Goal: Task Accomplishment & Management: Complete application form

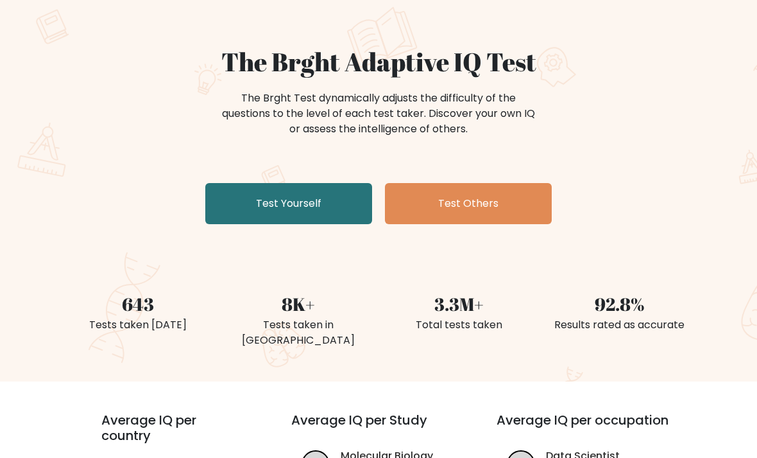
scroll to position [94, 0]
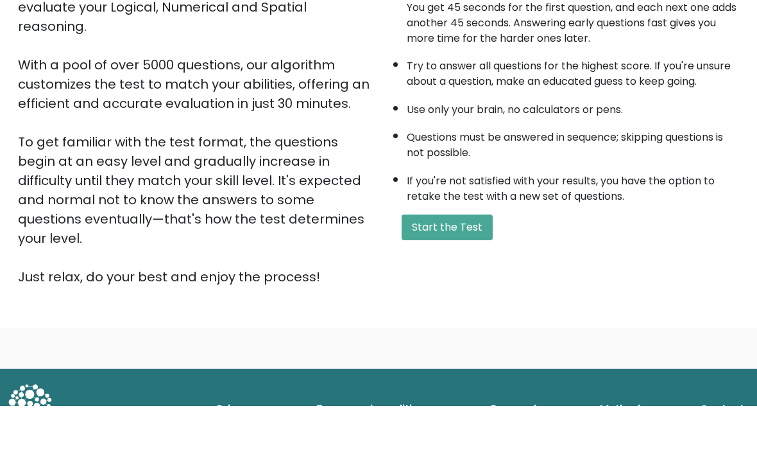
scroll to position [127, 0]
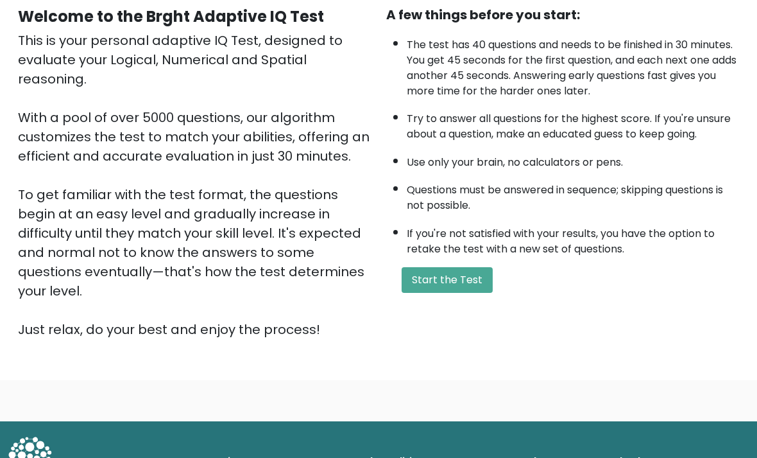
click at [460, 293] on button "Start the Test" at bounding box center [447, 280] width 91 height 26
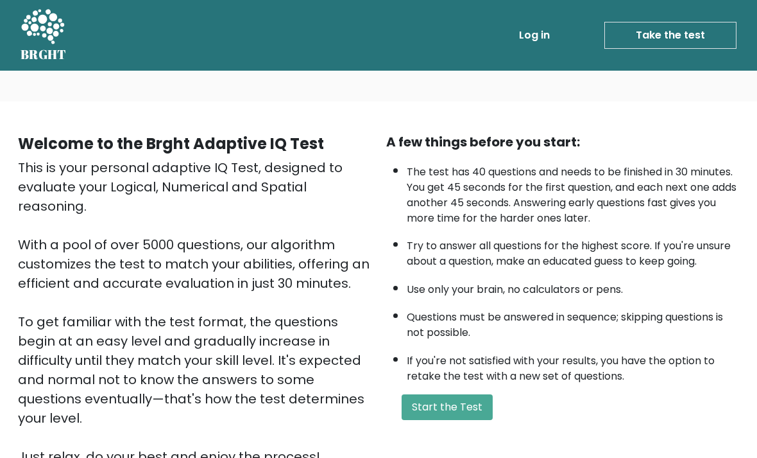
scroll to position [168, 0]
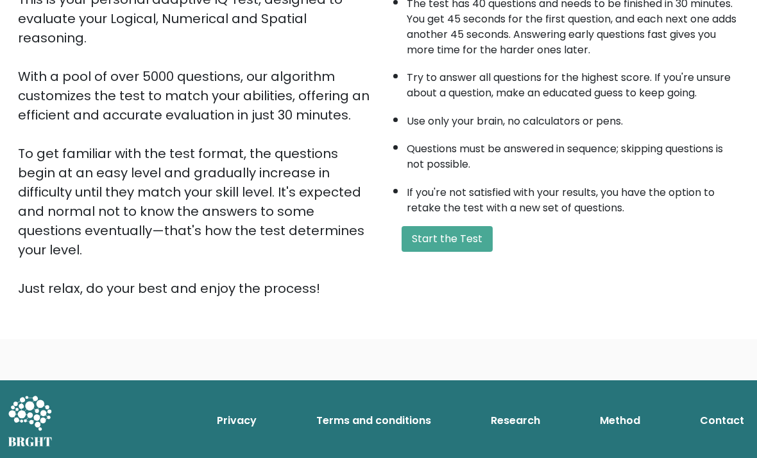
click at [457, 252] on button "Start the Test" at bounding box center [447, 239] width 91 height 26
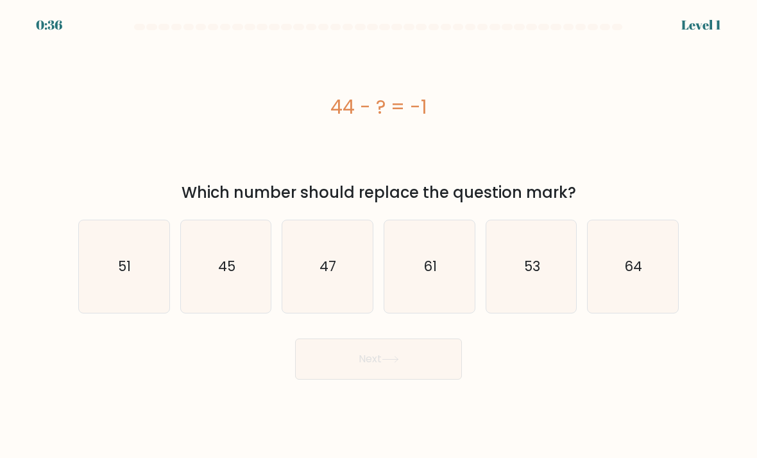
click at [241, 298] on icon "45" at bounding box center [226, 266] width 91 height 91
click at [379, 236] on input "b. 45" at bounding box center [379, 232] width 1 height 6
radio input "true"
click at [410, 373] on button "Next" at bounding box center [378, 358] width 167 height 41
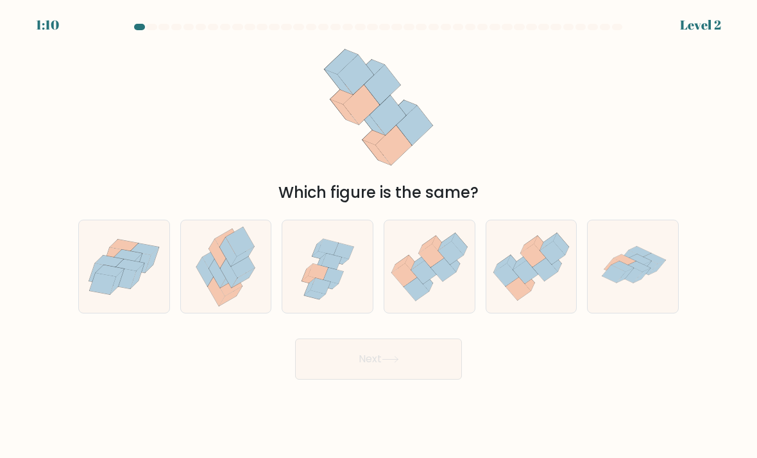
click at [438, 294] on icon at bounding box center [429, 267] width 91 height 78
click at [379, 236] on input "d." at bounding box center [379, 232] width 1 height 6
radio input "true"
click at [422, 378] on button "Next" at bounding box center [378, 358] width 167 height 41
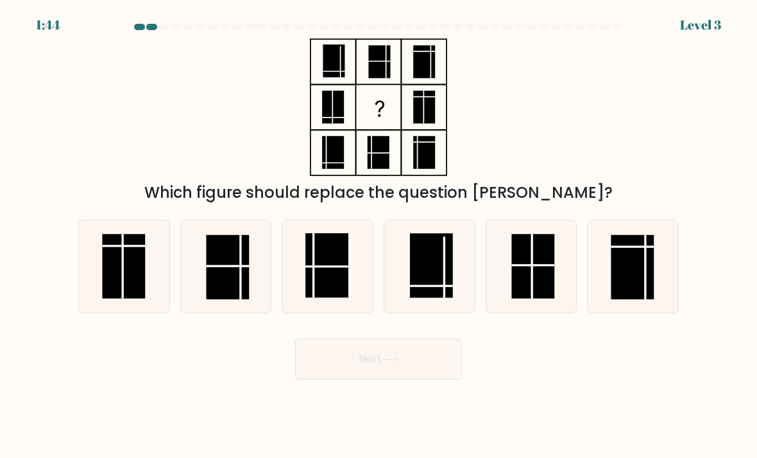
click at [532, 282] on line at bounding box center [532, 266] width 0 height 65
click at [379, 236] on input "e." at bounding box center [379, 232] width 1 height 6
radio input "true"
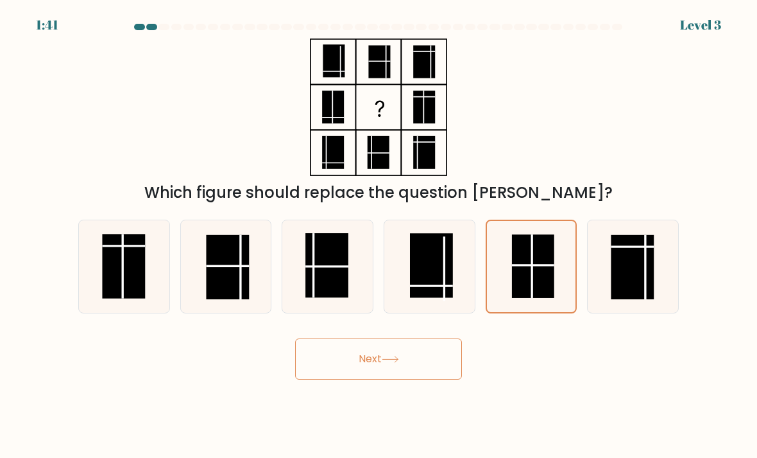
click at [379, 364] on button "Next" at bounding box center [378, 358] width 167 height 41
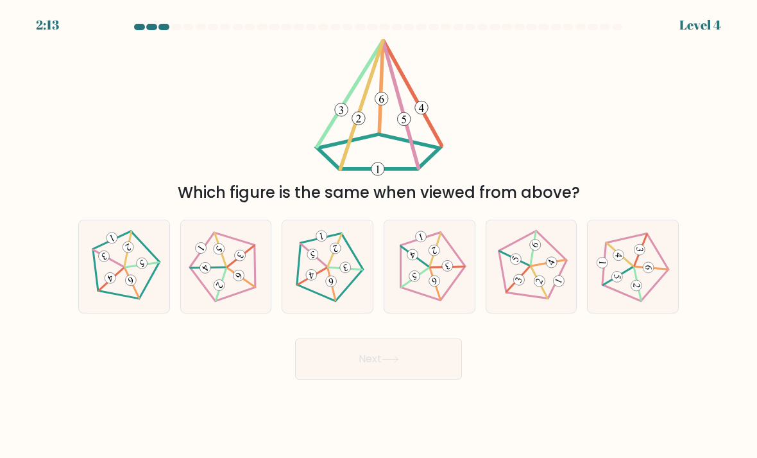
click at [320, 279] on icon at bounding box center [328, 266] width 74 height 74
click at [379, 236] on input "c." at bounding box center [379, 232] width 1 height 6
radio input "true"
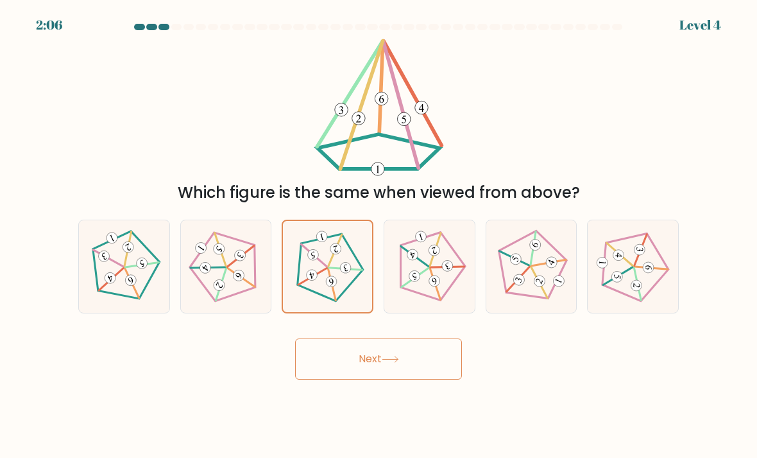
click at [362, 376] on button "Next" at bounding box center [378, 358] width 167 height 41
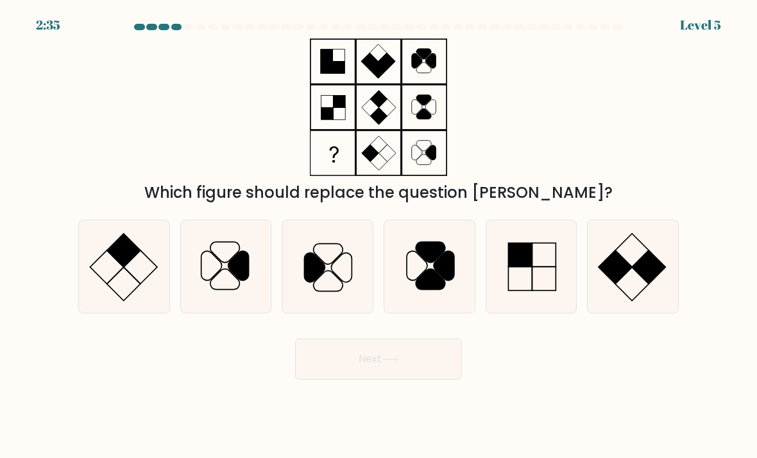
click at [126, 291] on icon at bounding box center [124, 266] width 91 height 91
click at [379, 236] on input "a." at bounding box center [379, 232] width 1 height 6
radio input "true"
click at [528, 309] on icon at bounding box center [532, 266] width 91 height 91
click at [379, 236] on input "e." at bounding box center [379, 232] width 1 height 6
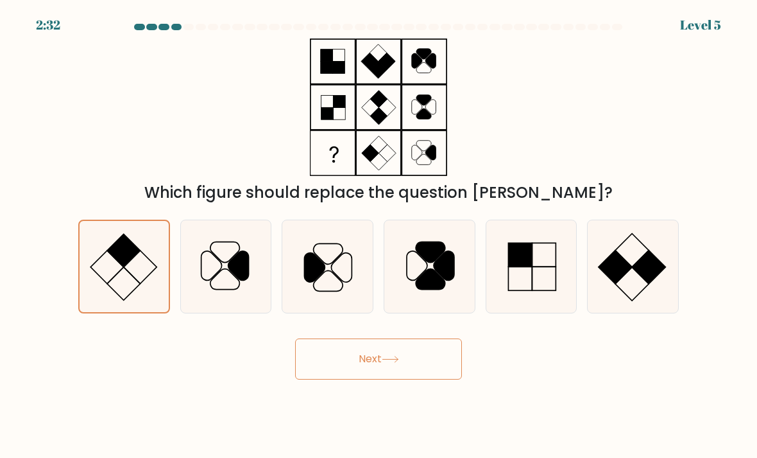
radio input "true"
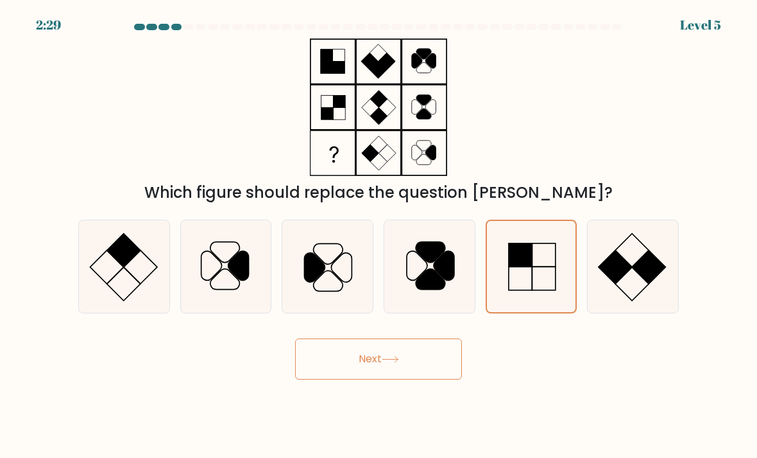
click at [429, 377] on button "Next" at bounding box center [378, 358] width 167 height 41
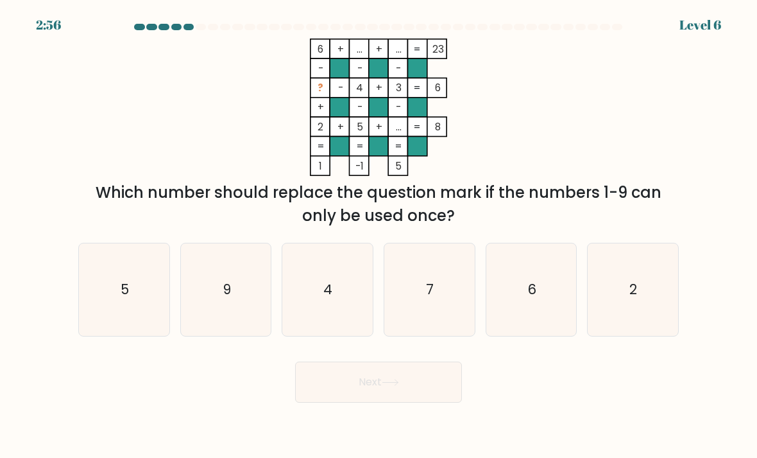
click at [390, 386] on icon at bounding box center [390, 382] width 17 height 7
click at [423, 309] on icon "7" at bounding box center [429, 290] width 91 height 91
click at [379, 236] on input "d. 7" at bounding box center [379, 232] width 1 height 6
radio input "true"
click at [388, 384] on button "Next" at bounding box center [378, 381] width 167 height 41
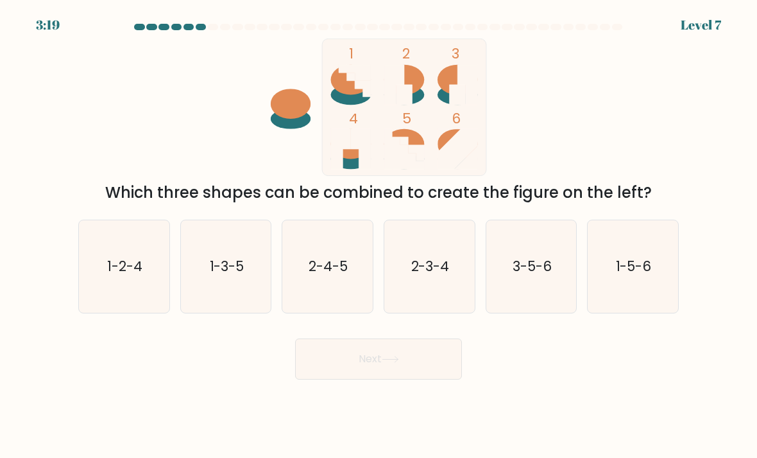
click at [432, 275] on text "2-3-4" at bounding box center [430, 266] width 39 height 19
click at [379, 236] on input "d. 2-3-4" at bounding box center [379, 232] width 1 height 6
radio input "true"
click at [382, 379] on button "Next" at bounding box center [378, 358] width 167 height 41
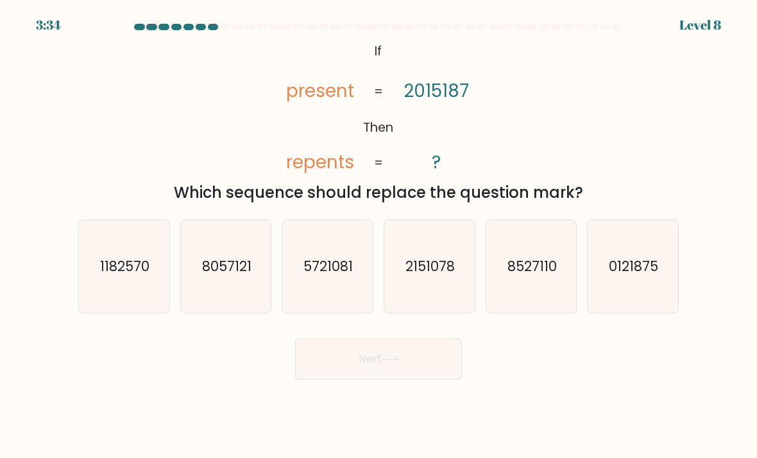
click at [436, 275] on text "2151078" at bounding box center [430, 266] width 49 height 19
click at [379, 236] on input "d. 2151078" at bounding box center [379, 232] width 1 height 6
radio input "true"
click at [406, 379] on button "Next" at bounding box center [378, 358] width 167 height 41
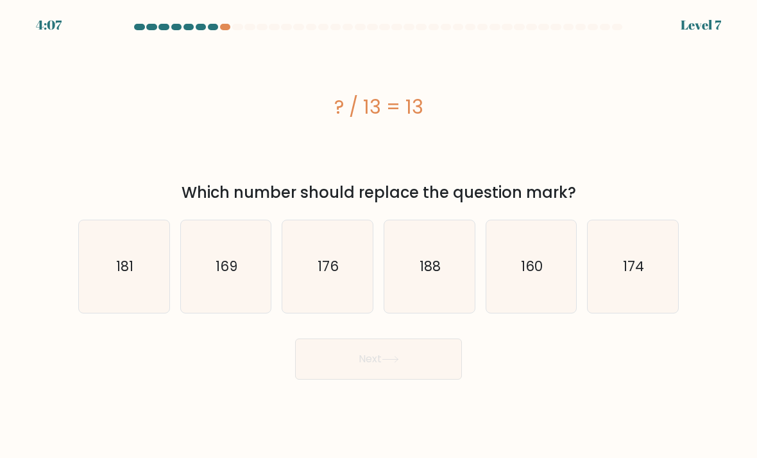
click at [245, 287] on icon "169" at bounding box center [226, 266] width 91 height 91
click at [379, 236] on input "b. 169" at bounding box center [379, 232] width 1 height 6
radio input "true"
click at [378, 369] on button "Next" at bounding box center [378, 358] width 167 height 41
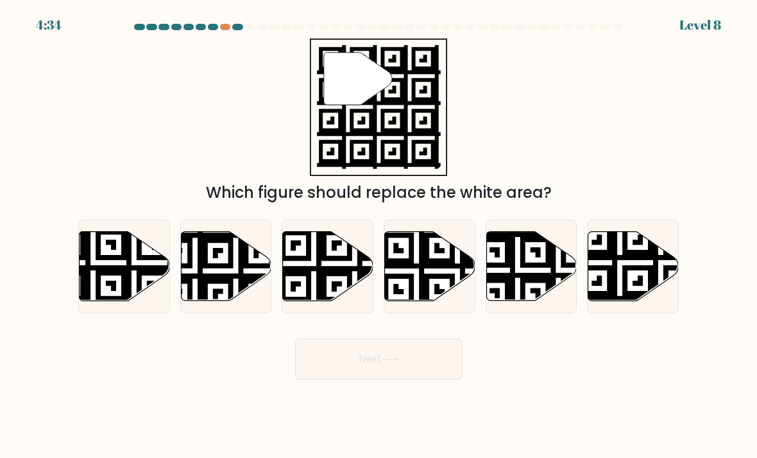
click at [639, 281] on icon at bounding box center [662, 303] width 164 height 164
click at [379, 236] on input "f." at bounding box center [379, 232] width 1 height 6
radio input "true"
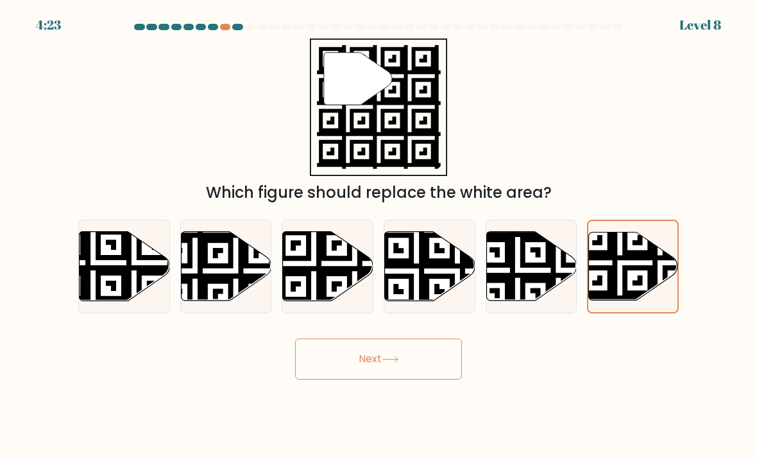
click at [424, 305] on icon at bounding box center [458, 230] width 164 height 164
click at [379, 236] on input "d." at bounding box center [379, 232] width 1 height 6
radio input "true"
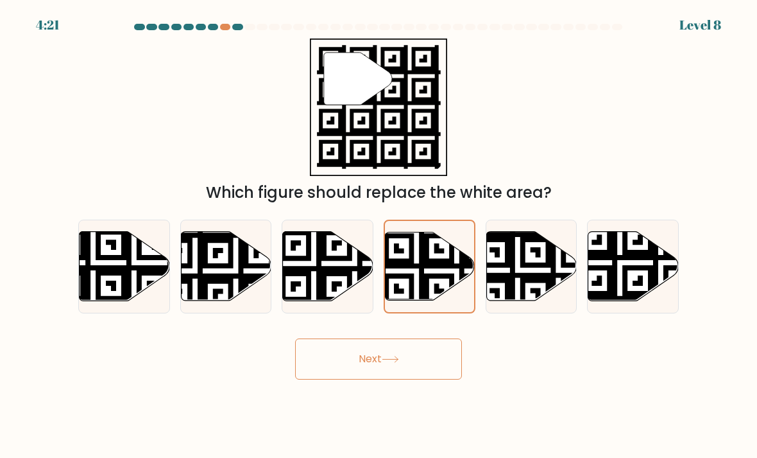
click at [404, 370] on button "Next" at bounding box center [378, 358] width 167 height 41
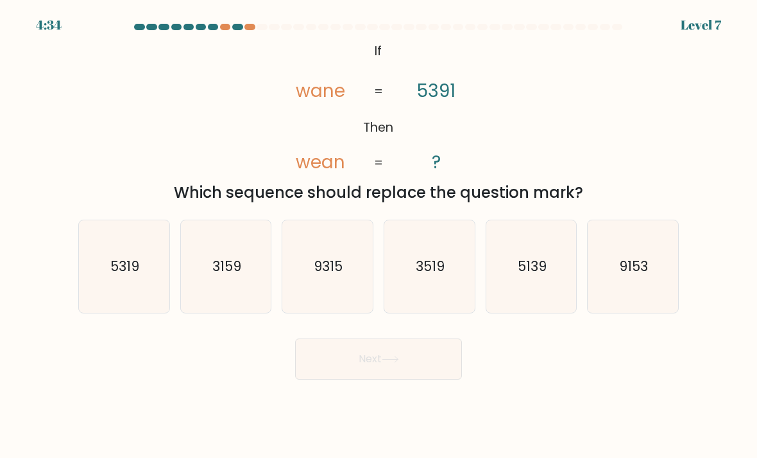
click at [116, 298] on icon "5319" at bounding box center [124, 266] width 91 height 91
click at [379, 236] on input "a. 5319" at bounding box center [379, 232] width 1 height 6
radio input "true"
click at [352, 379] on button "Next" at bounding box center [378, 358] width 167 height 41
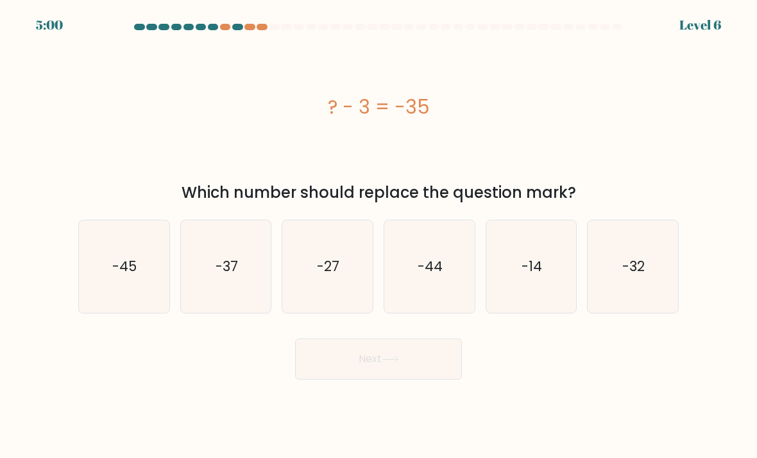
click at [623, 275] on text "-32" at bounding box center [634, 266] width 22 height 19
click at [379, 236] on input "f. -32" at bounding box center [379, 232] width 1 height 6
radio input "true"
click at [365, 373] on button "Next" at bounding box center [378, 358] width 167 height 41
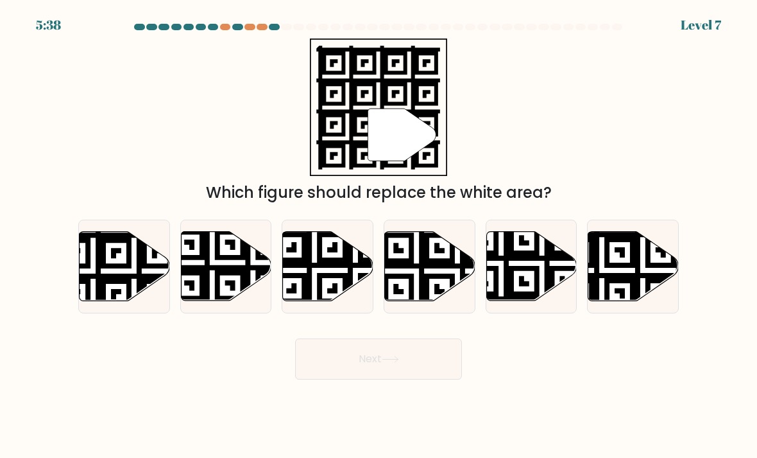
click at [132, 284] on icon at bounding box center [125, 266] width 91 height 69
click at [379, 236] on input "a." at bounding box center [379, 232] width 1 height 6
radio input "true"
click at [317, 379] on button "Next" at bounding box center [378, 358] width 167 height 41
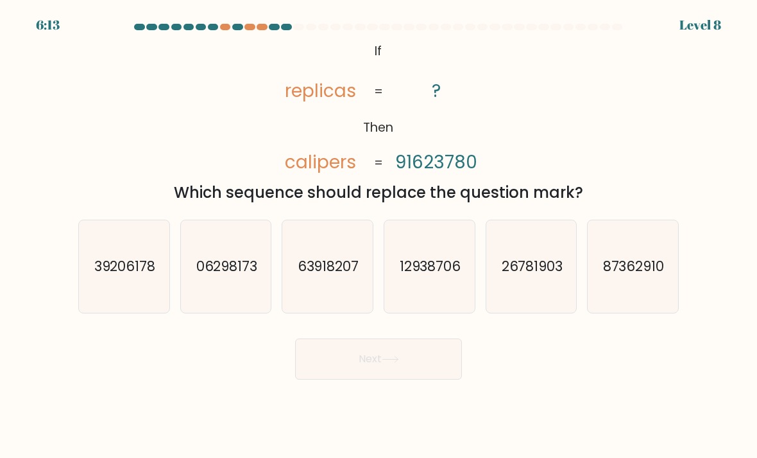
click at [653, 263] on icon "87362910" at bounding box center [633, 266] width 91 height 91
click at [379, 236] on input "f. 87362910" at bounding box center [379, 232] width 1 height 6
radio input "true"
click at [396, 379] on button "Next" at bounding box center [378, 358] width 167 height 41
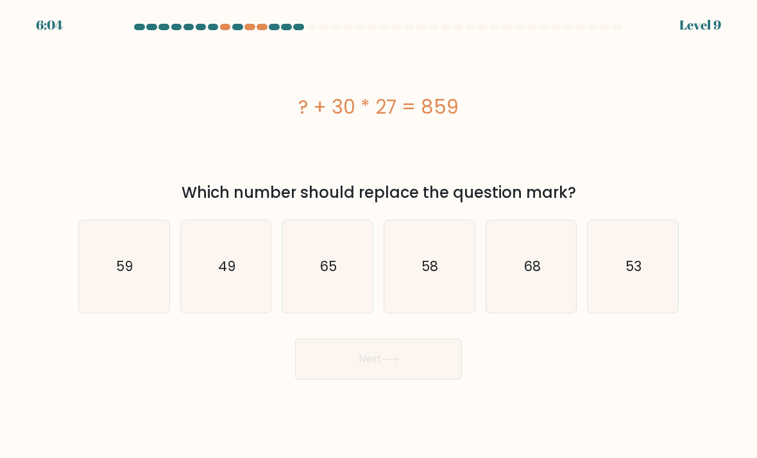
click at [234, 303] on icon "49" at bounding box center [226, 266] width 91 height 91
click at [379, 236] on input "b. 49" at bounding box center [379, 232] width 1 height 6
radio input "true"
click at [324, 372] on button "Next" at bounding box center [378, 358] width 167 height 41
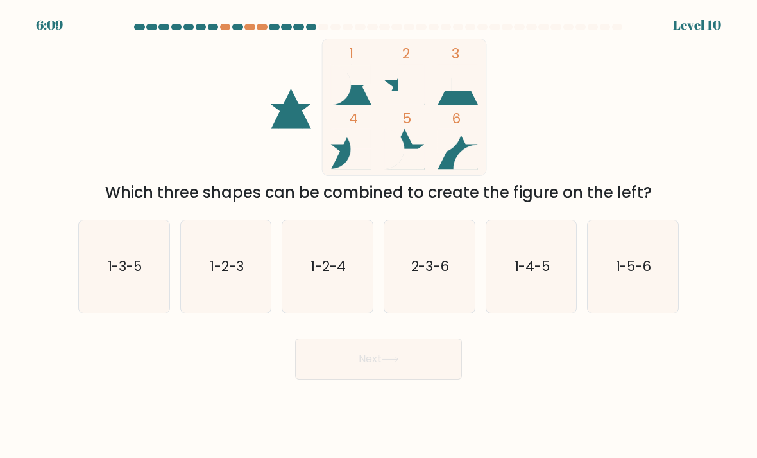
click at [330, 275] on text "1-2-4" at bounding box center [328, 266] width 35 height 19
click at [379, 236] on input "c. 1-2-4" at bounding box center [379, 232] width 1 height 6
radio input "true"
click at [373, 379] on button "Next" at bounding box center [378, 358] width 167 height 41
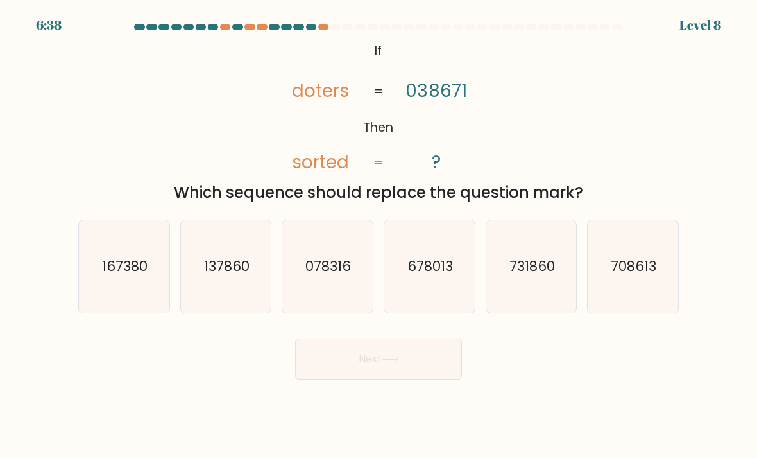
click at [218, 304] on icon "137860" at bounding box center [226, 266] width 91 height 91
click at [379, 236] on input "b. 137860" at bounding box center [379, 232] width 1 height 6
radio input "true"
click at [349, 370] on button "Next" at bounding box center [378, 358] width 167 height 41
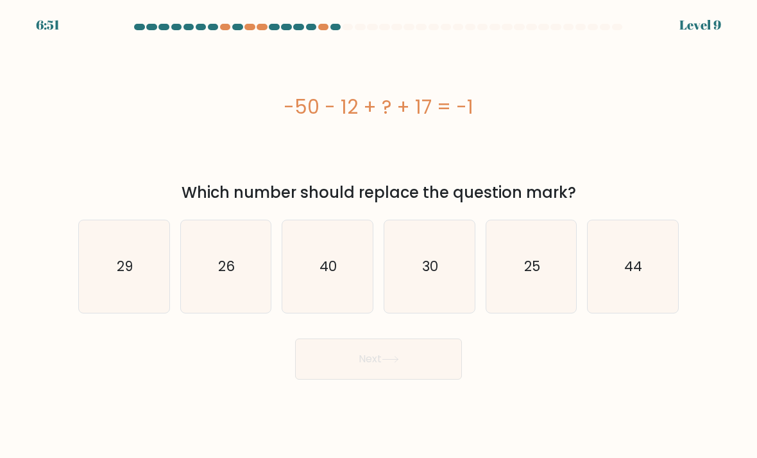
click at [652, 279] on icon "44" at bounding box center [633, 266] width 91 height 91
click at [379, 236] on input "f. 44" at bounding box center [379, 232] width 1 height 6
radio input "true"
click at [383, 370] on button "Next" at bounding box center [378, 358] width 167 height 41
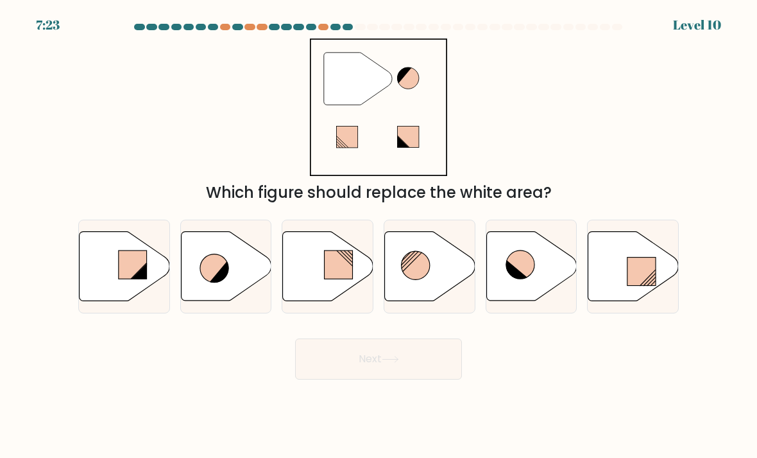
click at [424, 293] on icon at bounding box center [430, 266] width 91 height 69
click at [379, 236] on input "d." at bounding box center [379, 232] width 1 height 6
radio input "true"
click at [374, 368] on button "Next" at bounding box center [378, 358] width 167 height 41
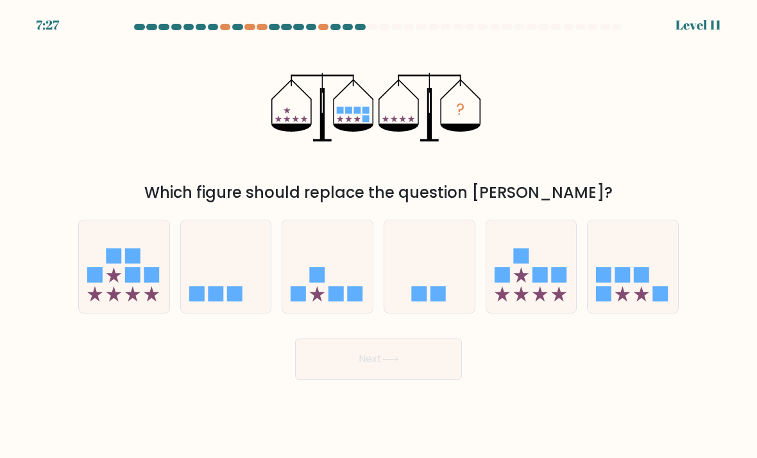
click at [626, 282] on rect at bounding box center [623, 274] width 15 height 15
click at [379, 236] on input "f." at bounding box center [379, 232] width 1 height 6
radio input "true"
click at [419, 375] on button "Next" at bounding box center [378, 358] width 167 height 41
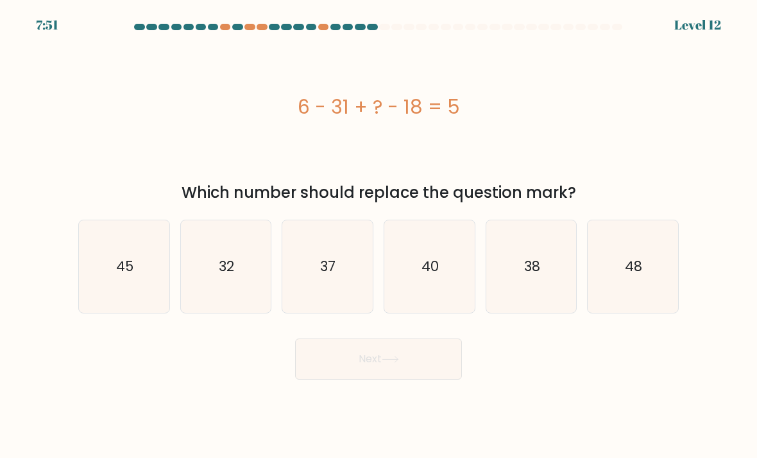
click at [634, 263] on icon "48" at bounding box center [633, 266] width 91 height 91
click at [379, 236] on input "f. 48" at bounding box center [379, 232] width 1 height 6
radio input "true"
click at [412, 370] on button "Next" at bounding box center [378, 358] width 167 height 41
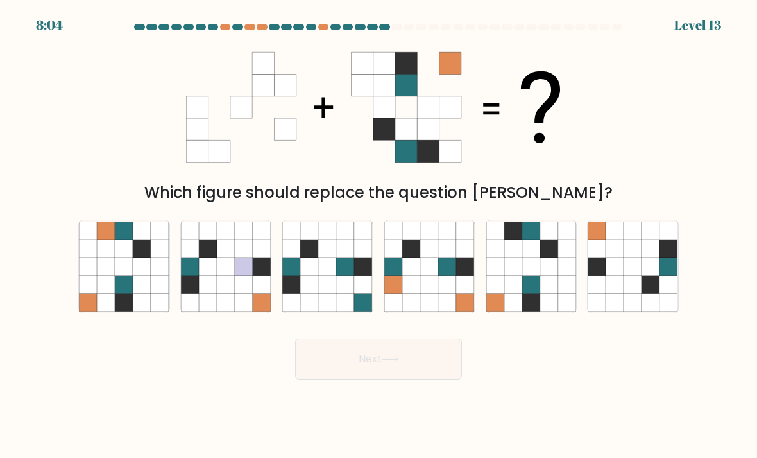
click at [415, 275] on icon at bounding box center [411, 266] width 18 height 18
click at [379, 236] on input "d." at bounding box center [379, 232] width 1 height 6
radio input "true"
click at [384, 370] on button "Next" at bounding box center [378, 358] width 167 height 41
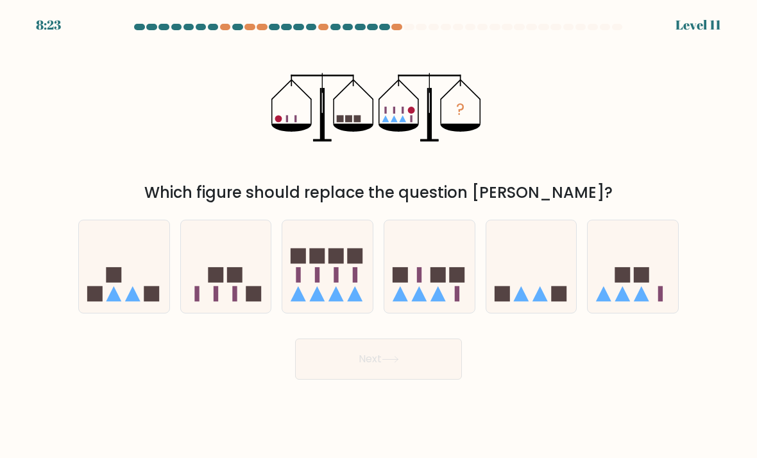
click at [141, 300] on icon at bounding box center [124, 266] width 91 height 75
click at [379, 236] on input "a." at bounding box center [379, 232] width 1 height 6
radio input "true"
click at [367, 356] on button "Next" at bounding box center [378, 358] width 167 height 41
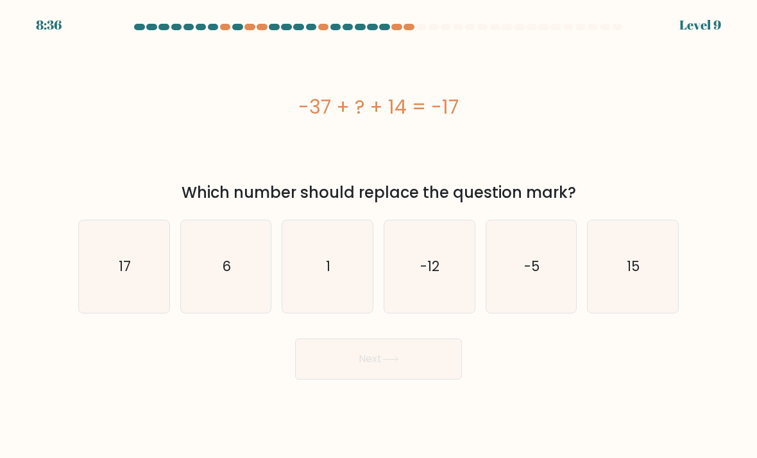
click at [216, 304] on icon "6" at bounding box center [226, 266] width 91 height 91
click at [379, 236] on input "b. 6" at bounding box center [379, 232] width 1 height 6
radio input "true"
click at [334, 377] on button "Next" at bounding box center [378, 358] width 167 height 41
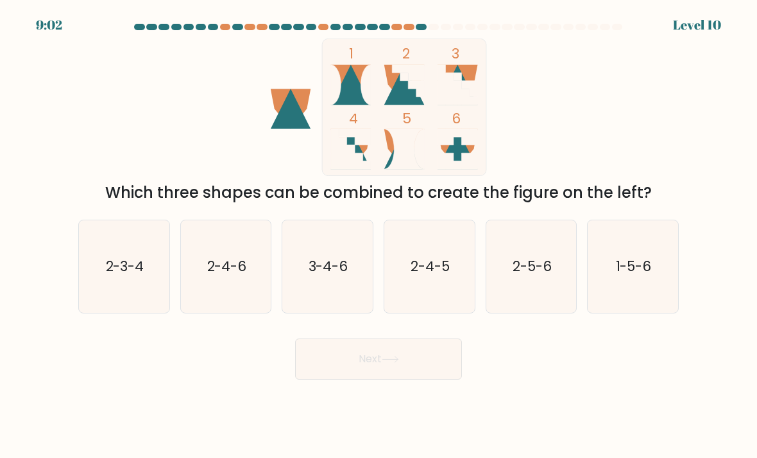
click at [132, 268] on icon "2-3-4" at bounding box center [124, 266] width 91 height 91
click at [379, 236] on input "a. 2-3-4" at bounding box center [379, 232] width 1 height 6
radio input "true"
click at [345, 370] on button "Next" at bounding box center [378, 358] width 167 height 41
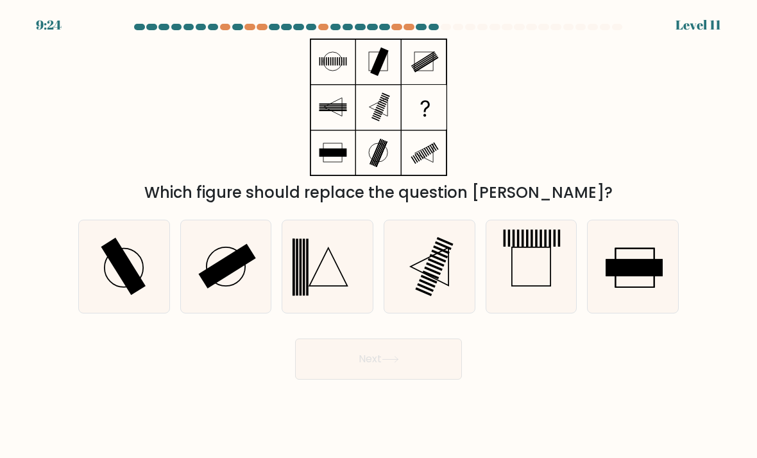
click at [126, 273] on rect at bounding box center [123, 266] width 45 height 58
click at [379, 236] on input "a." at bounding box center [379, 232] width 1 height 6
radio input "true"
click at [413, 370] on button "Next" at bounding box center [378, 358] width 167 height 41
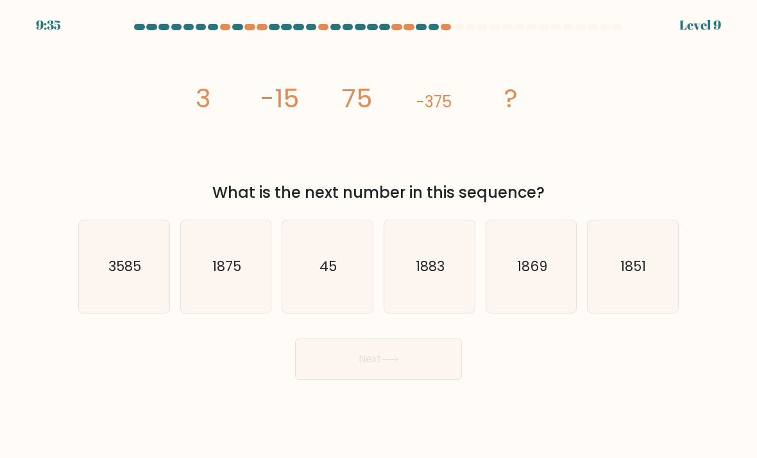
click at [224, 270] on text "1875" at bounding box center [226, 266] width 29 height 19
click at [379, 236] on input "b. 1875" at bounding box center [379, 232] width 1 height 6
radio input "true"
click at [370, 375] on button "Next" at bounding box center [378, 358] width 167 height 41
